Goal: Find specific page/section: Find specific page/section

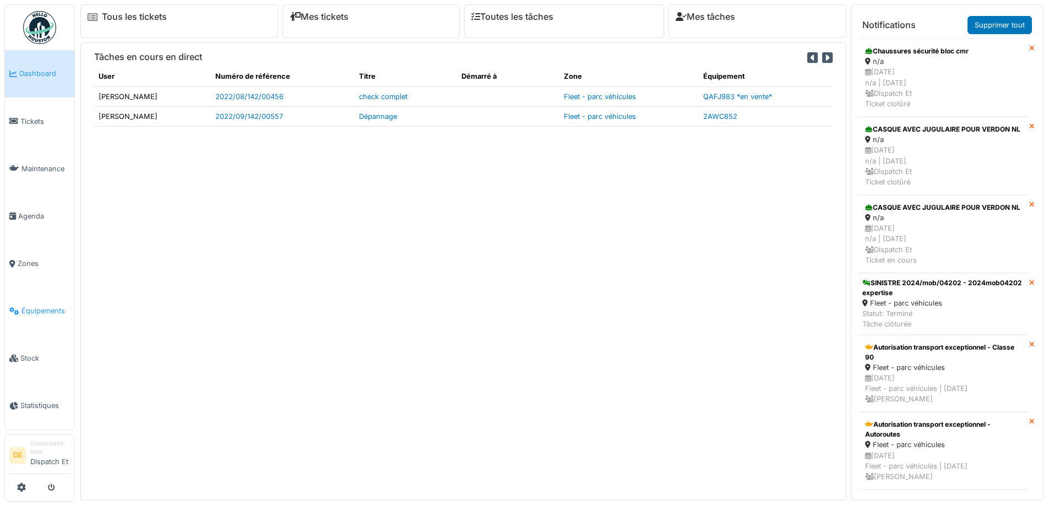
click at [39, 314] on span "Équipements" at bounding box center [45, 311] width 48 height 10
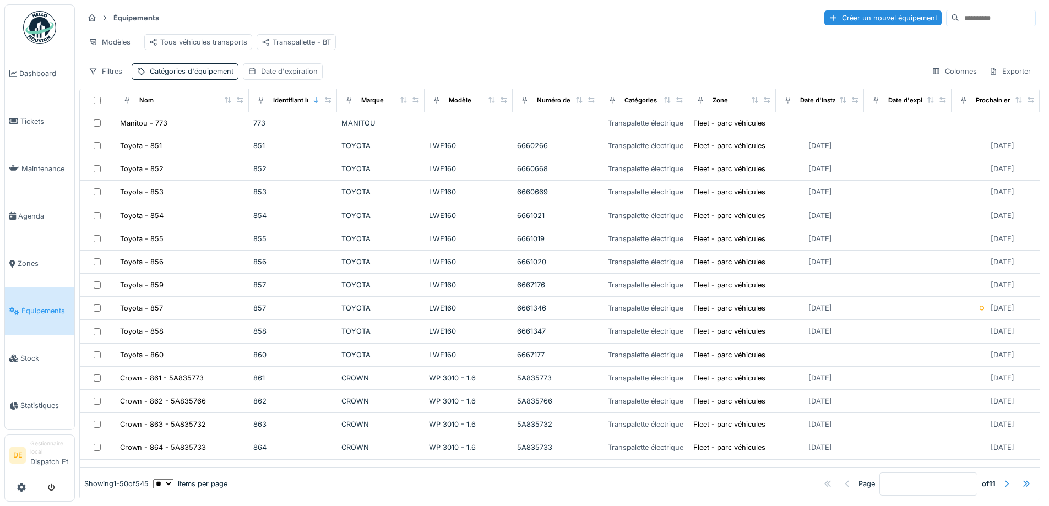
click at [964, 17] on input at bounding box center [997, 17] width 76 height 15
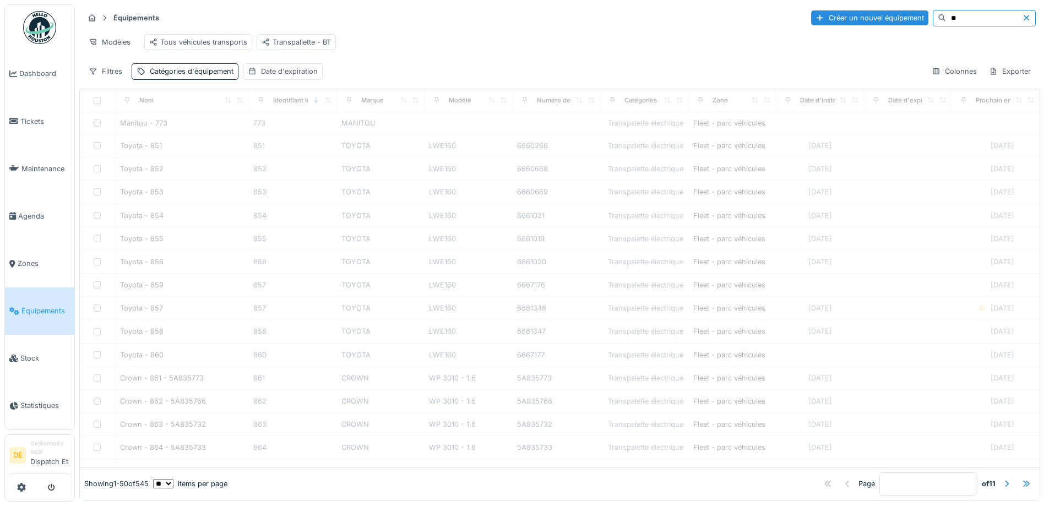
type input "**"
